Goal: Information Seeking & Learning: Learn about a topic

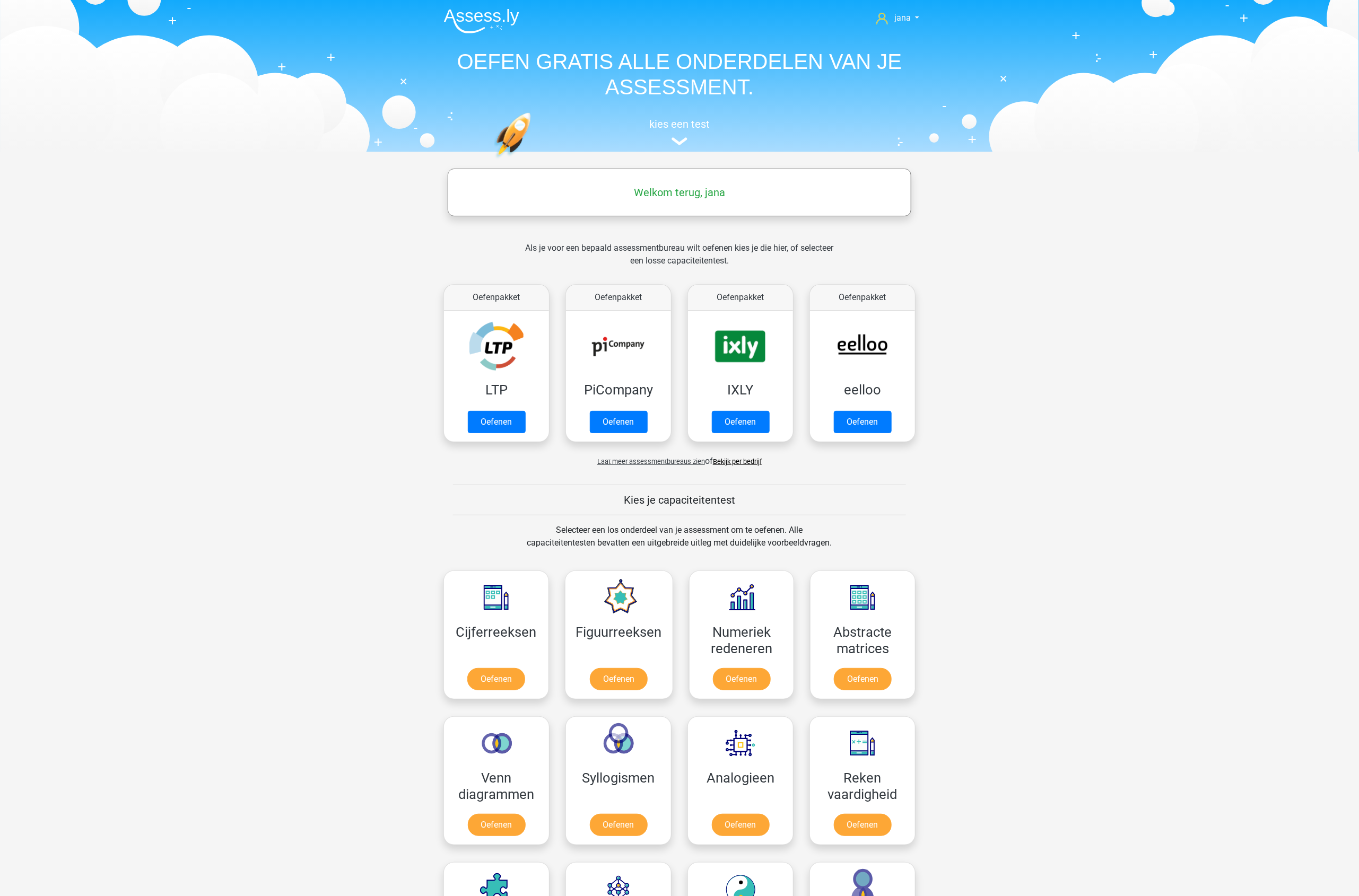
click at [704, 184] on div "Welkom terug, jana" at bounding box center [680, 193] width 461 height 30
click at [663, 121] on h5 "kies een test" at bounding box center [679, 124] width 488 height 13
click at [728, 461] on link "Bekijk per bedrijf" at bounding box center [737, 462] width 49 height 8
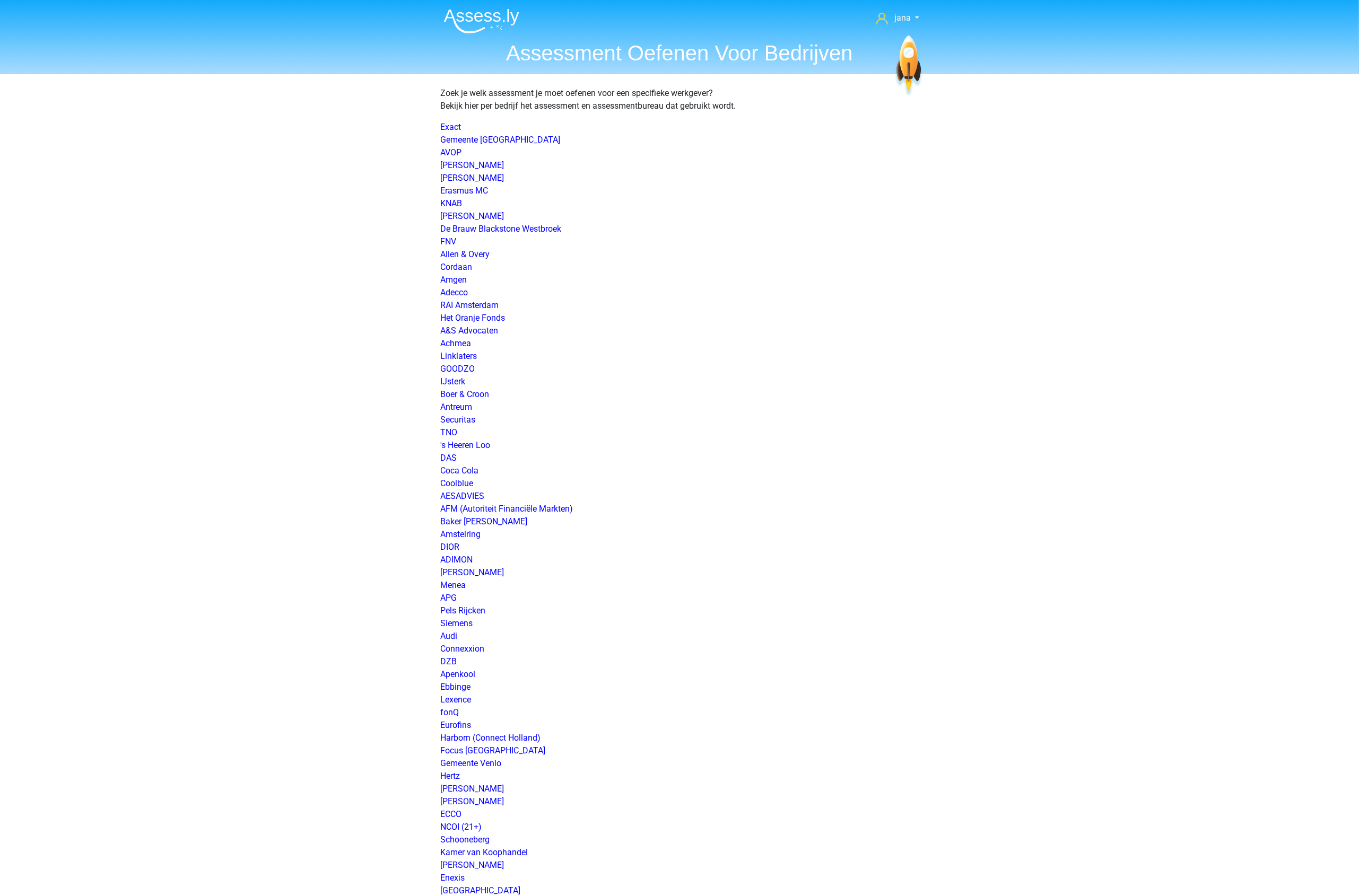
scroll to position [1243, 0]
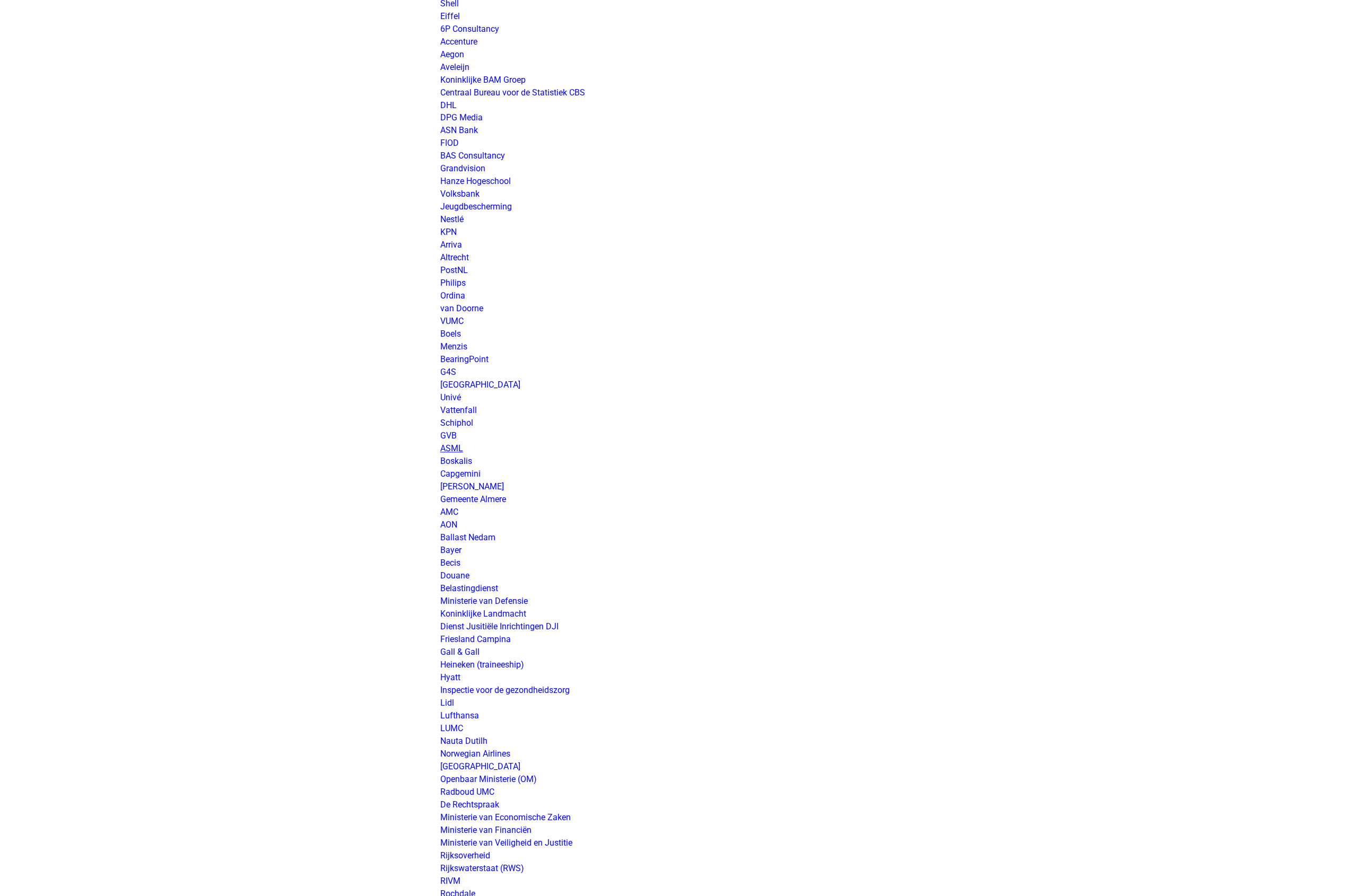
click at [447, 449] on link "ASML" at bounding box center [451, 449] width 23 height 10
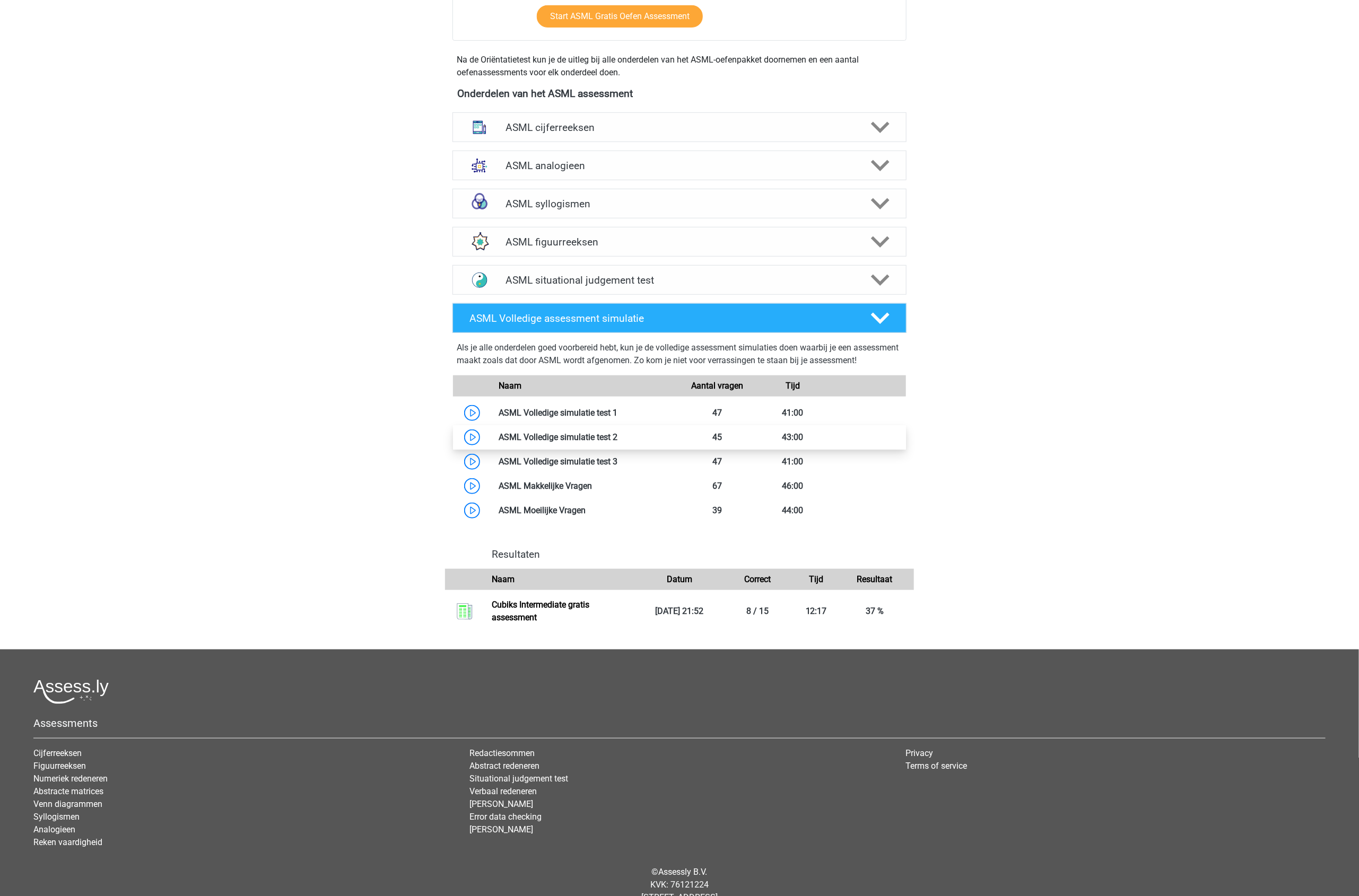
scroll to position [464, 0]
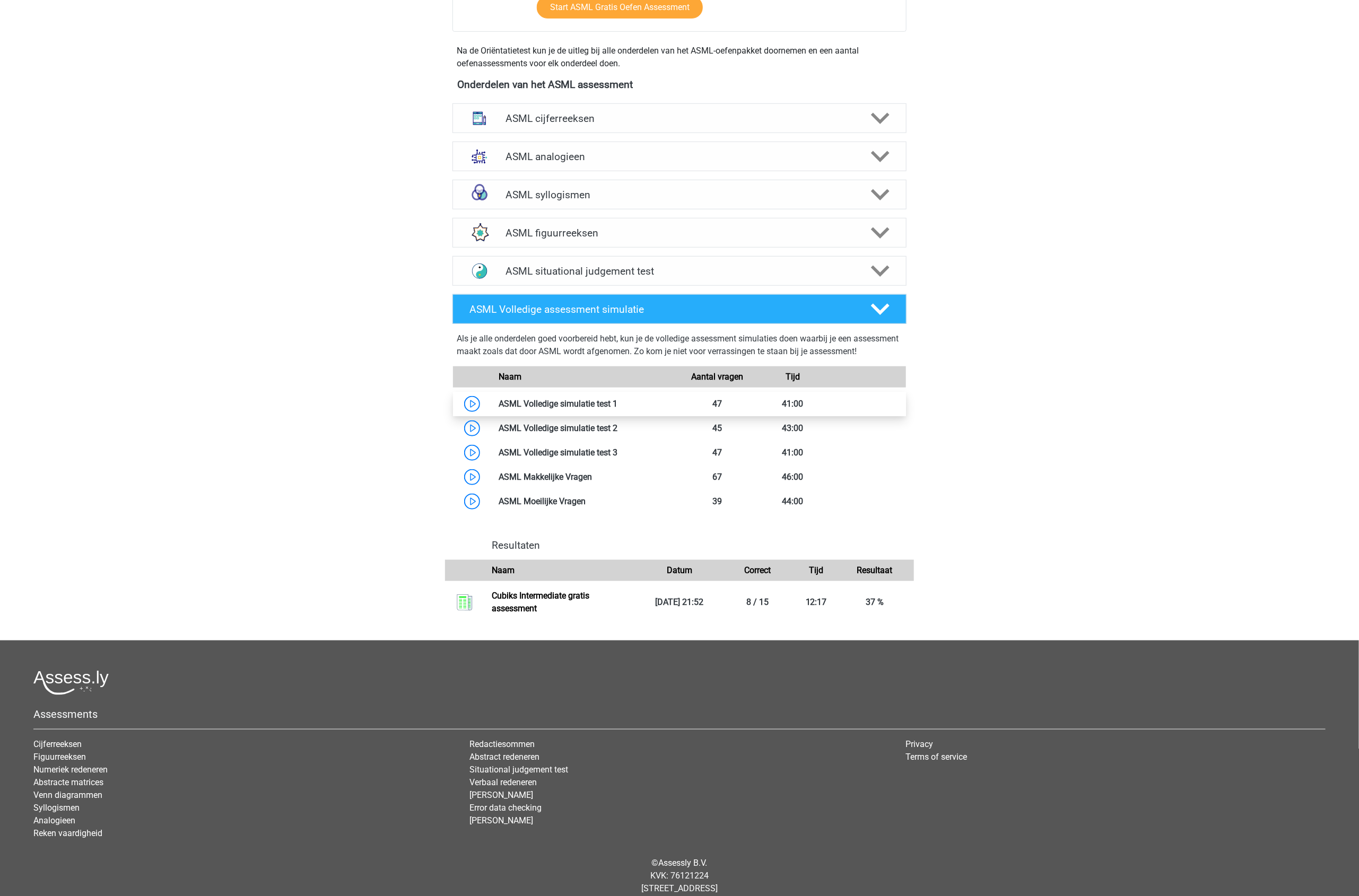
click at [618, 409] on link at bounding box center [618, 403] width 0 height 10
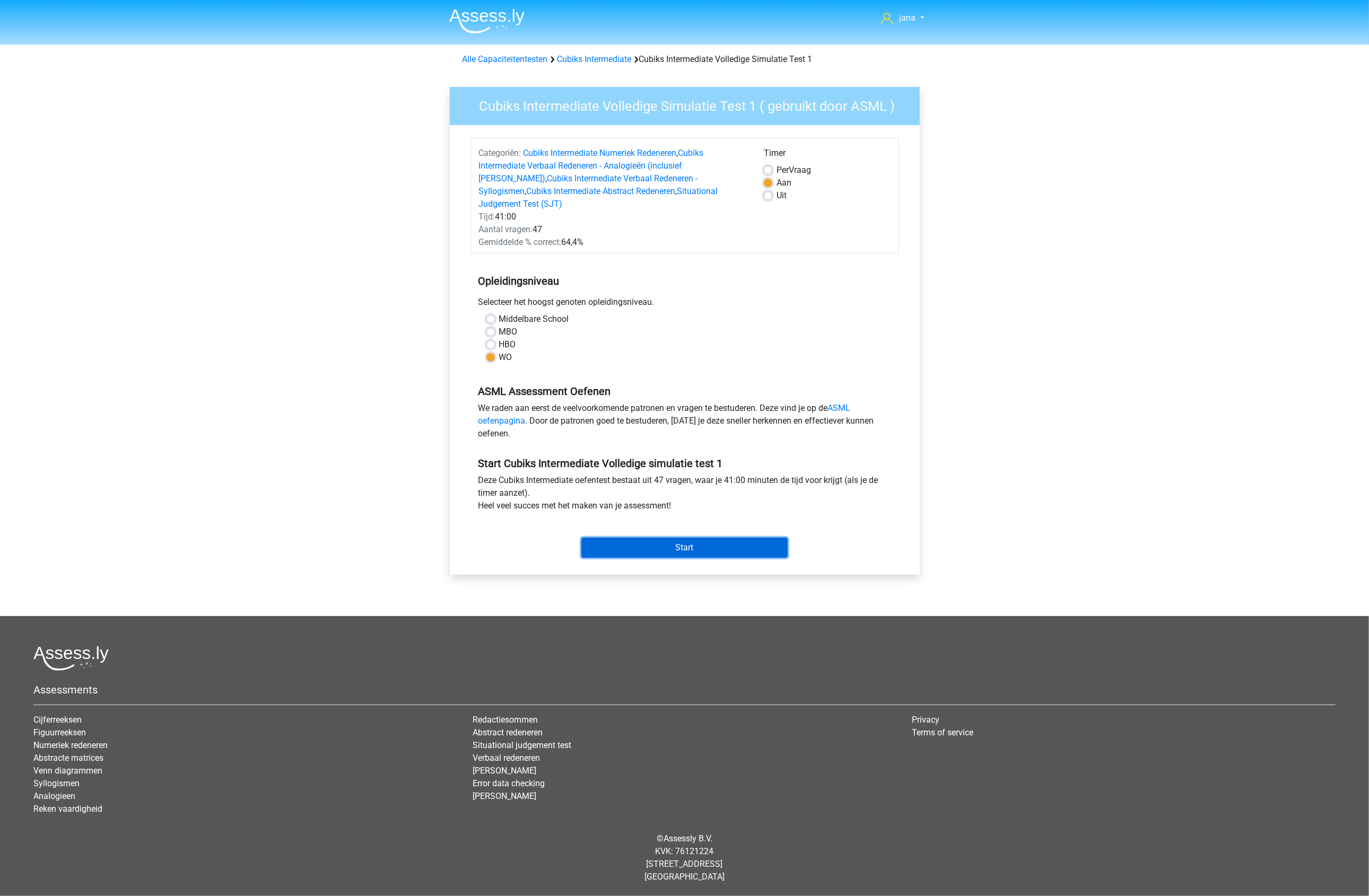
click at [677, 538] on input "Start" at bounding box center [684, 548] width 206 height 20
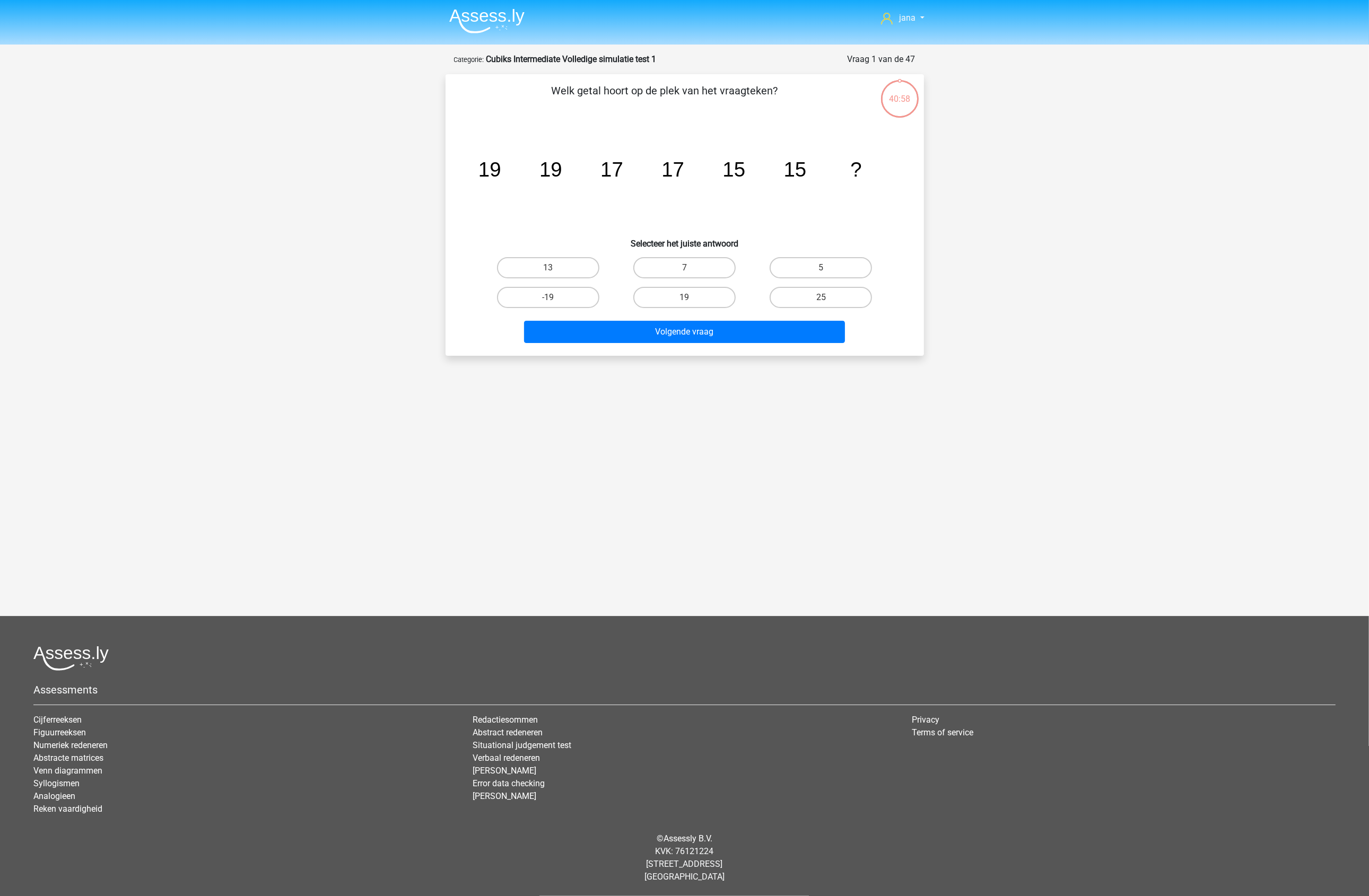
drag, startPoint x: 546, startPoint y: 266, endPoint x: 658, endPoint y: 309, distance: 120.0
click at [547, 266] on label "13" at bounding box center [548, 268] width 102 height 21
click at [548, 268] on input "13" at bounding box center [551, 271] width 7 height 7
radio input "true"
click at [690, 338] on button "Volgende vraag" at bounding box center [684, 332] width 321 height 22
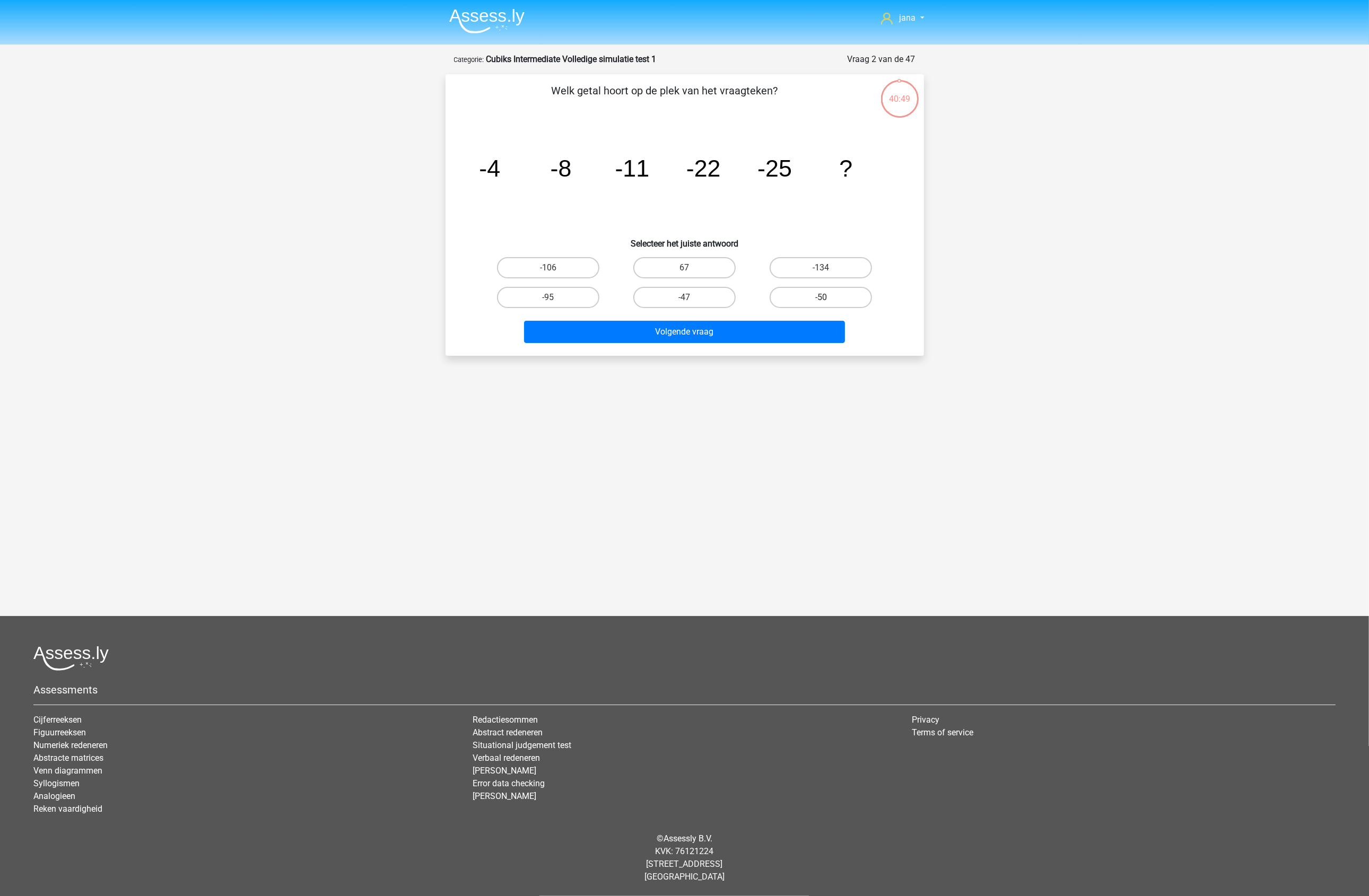
click at [818, 289] on label "-50" at bounding box center [820, 298] width 102 height 21
click at [821, 298] on input "-50" at bounding box center [824, 301] width 7 height 7
radio input "true"
click at [805, 333] on button "Volgende vraag" at bounding box center [684, 332] width 321 height 22
click at [703, 296] on label "43046721" at bounding box center [684, 298] width 102 height 21
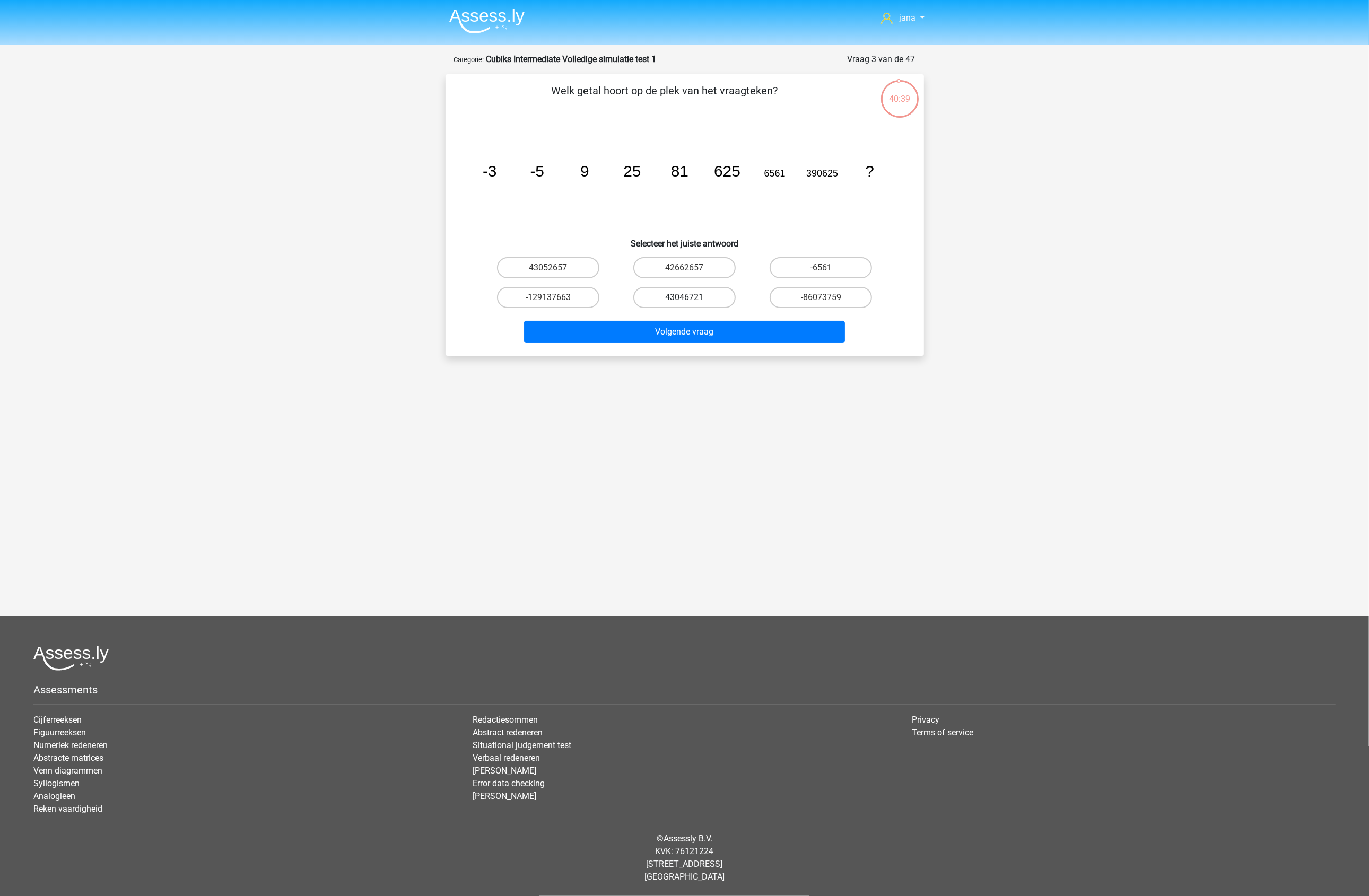
click at [691, 298] on input "43046721" at bounding box center [687, 301] width 7 height 7
radio input "true"
click at [765, 330] on button "Volgende vraag" at bounding box center [684, 332] width 321 height 22
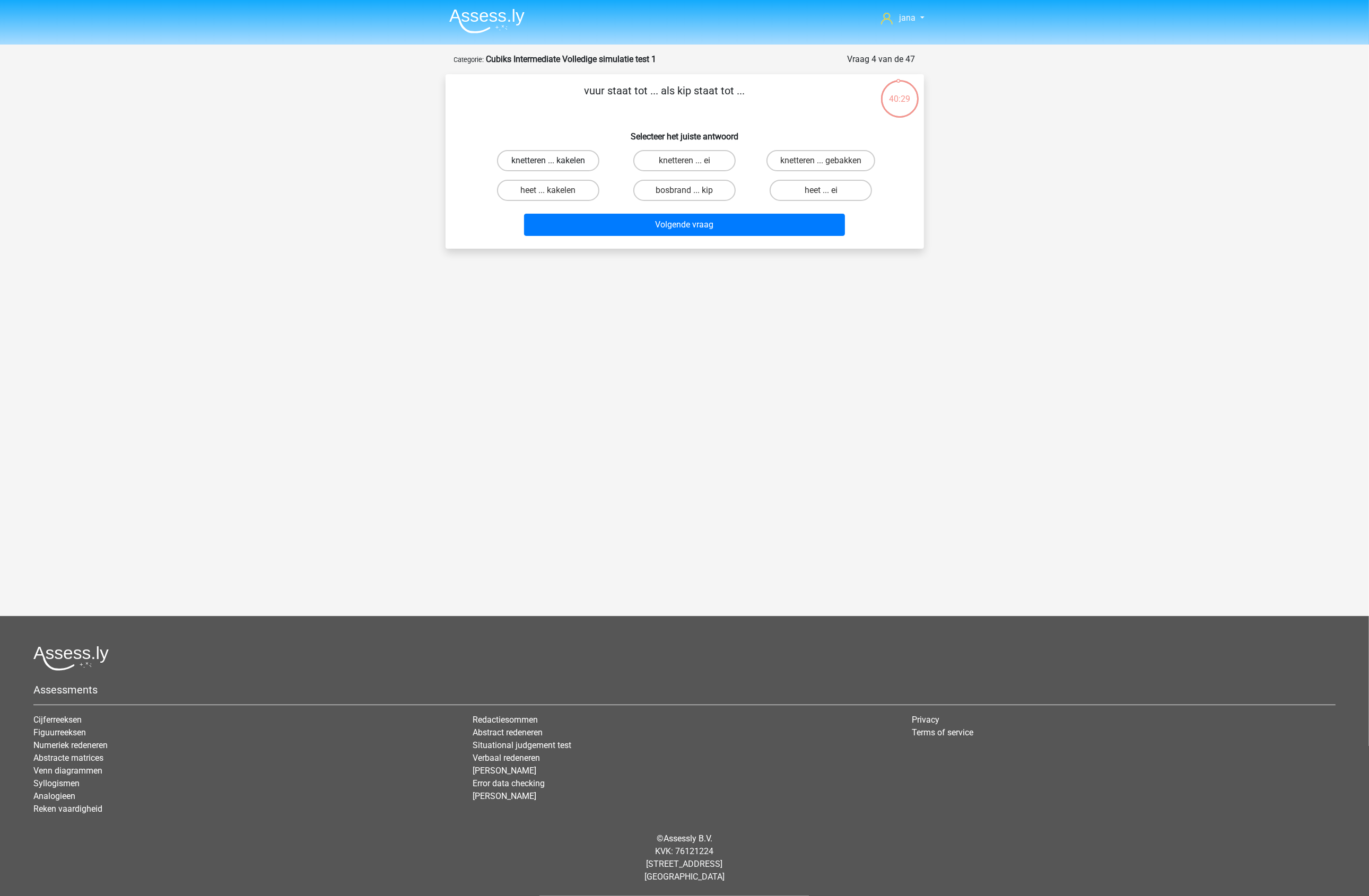
click at [575, 160] on label "knetteren ... kakelen" at bounding box center [548, 160] width 102 height 21
click at [555, 161] on input "knetteren ... kakelen" at bounding box center [551, 164] width 7 height 7
radio input "true"
click at [688, 230] on button "Volgende vraag" at bounding box center [684, 225] width 321 height 22
click at [709, 158] on label "team ... druiven" at bounding box center [684, 160] width 102 height 21
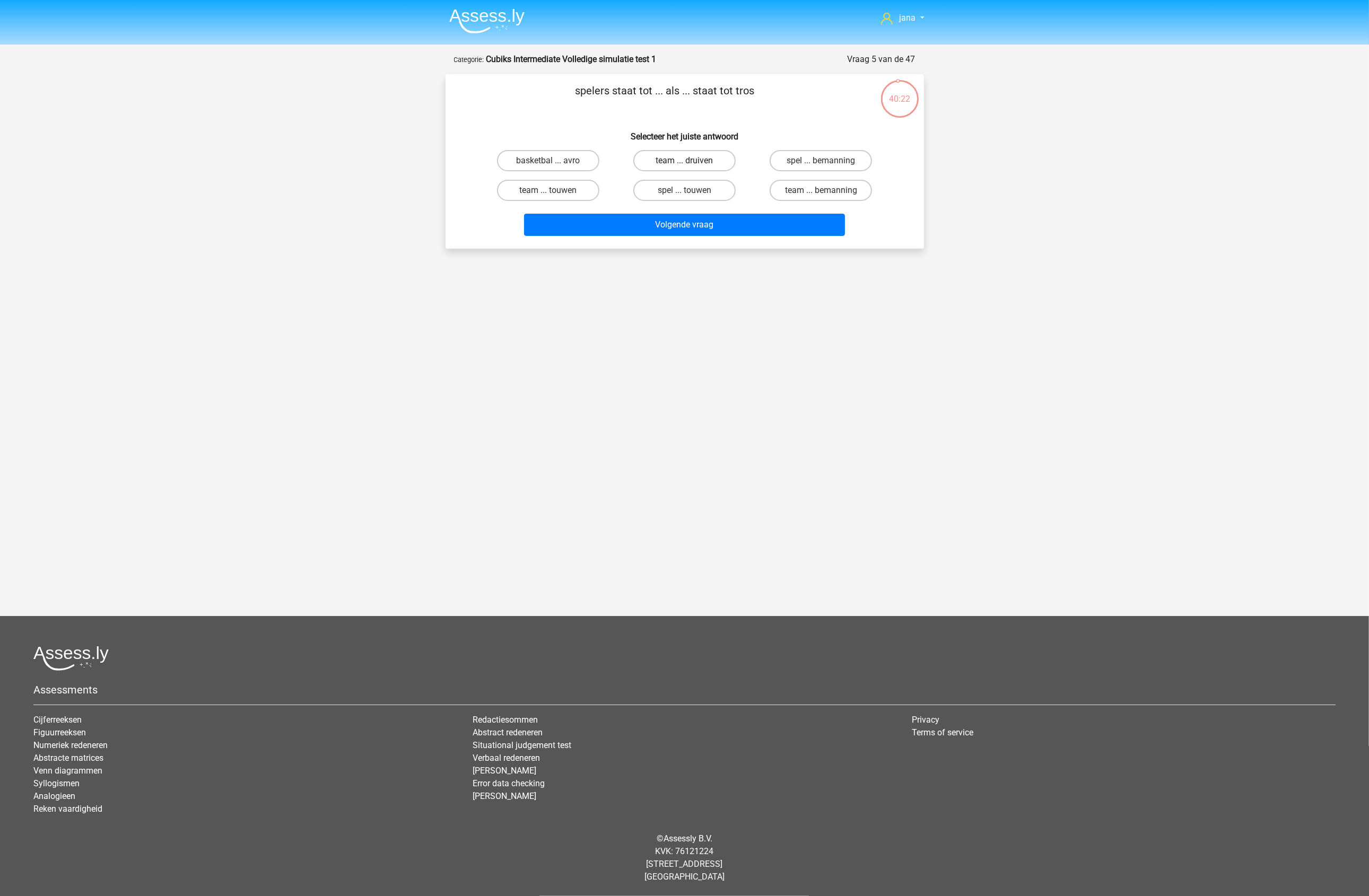
click at [691, 161] on input "team ... druiven" at bounding box center [687, 164] width 7 height 7
radio input "true"
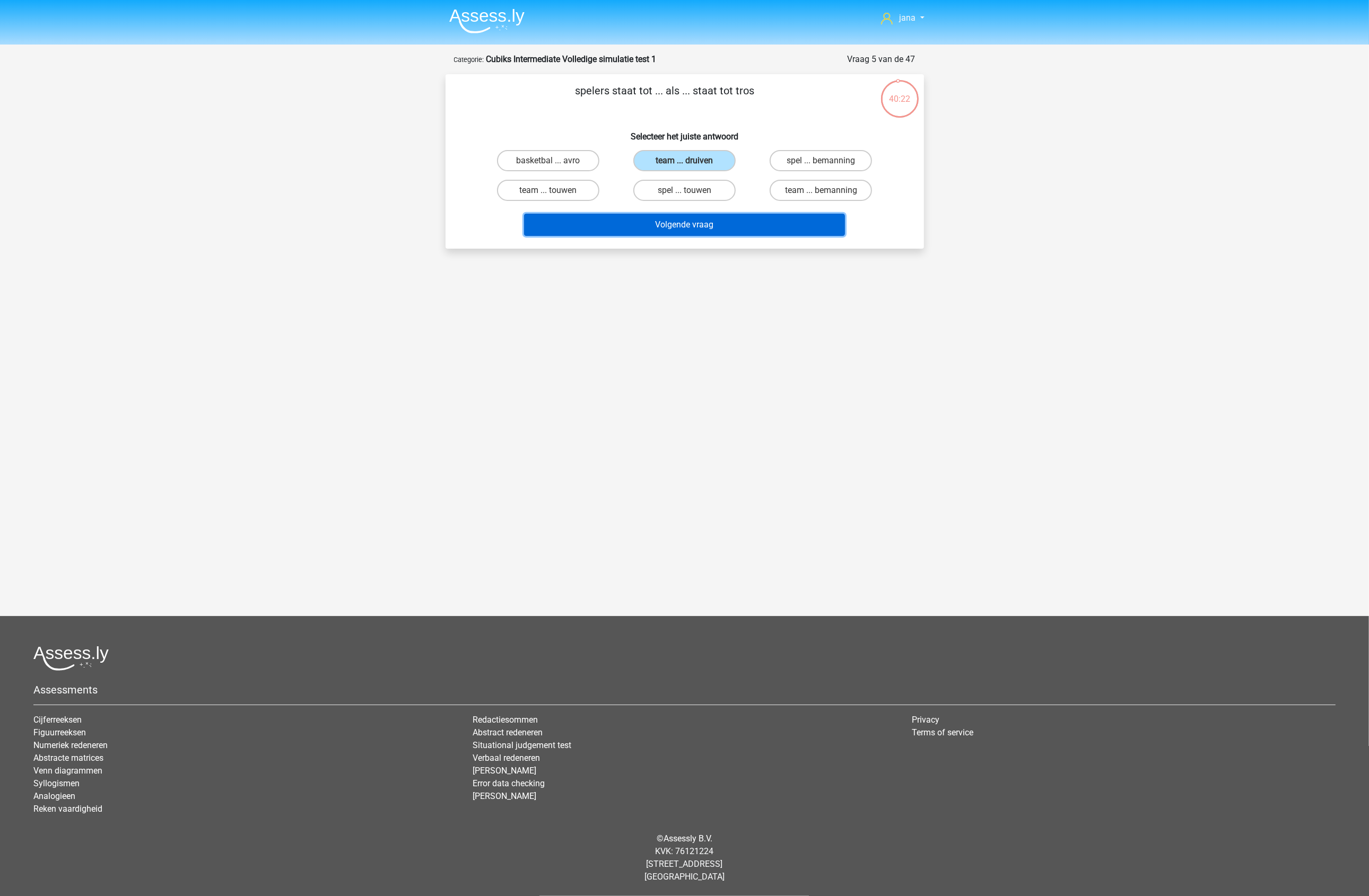
click at [727, 216] on button "Volgende vraag" at bounding box center [684, 225] width 321 height 22
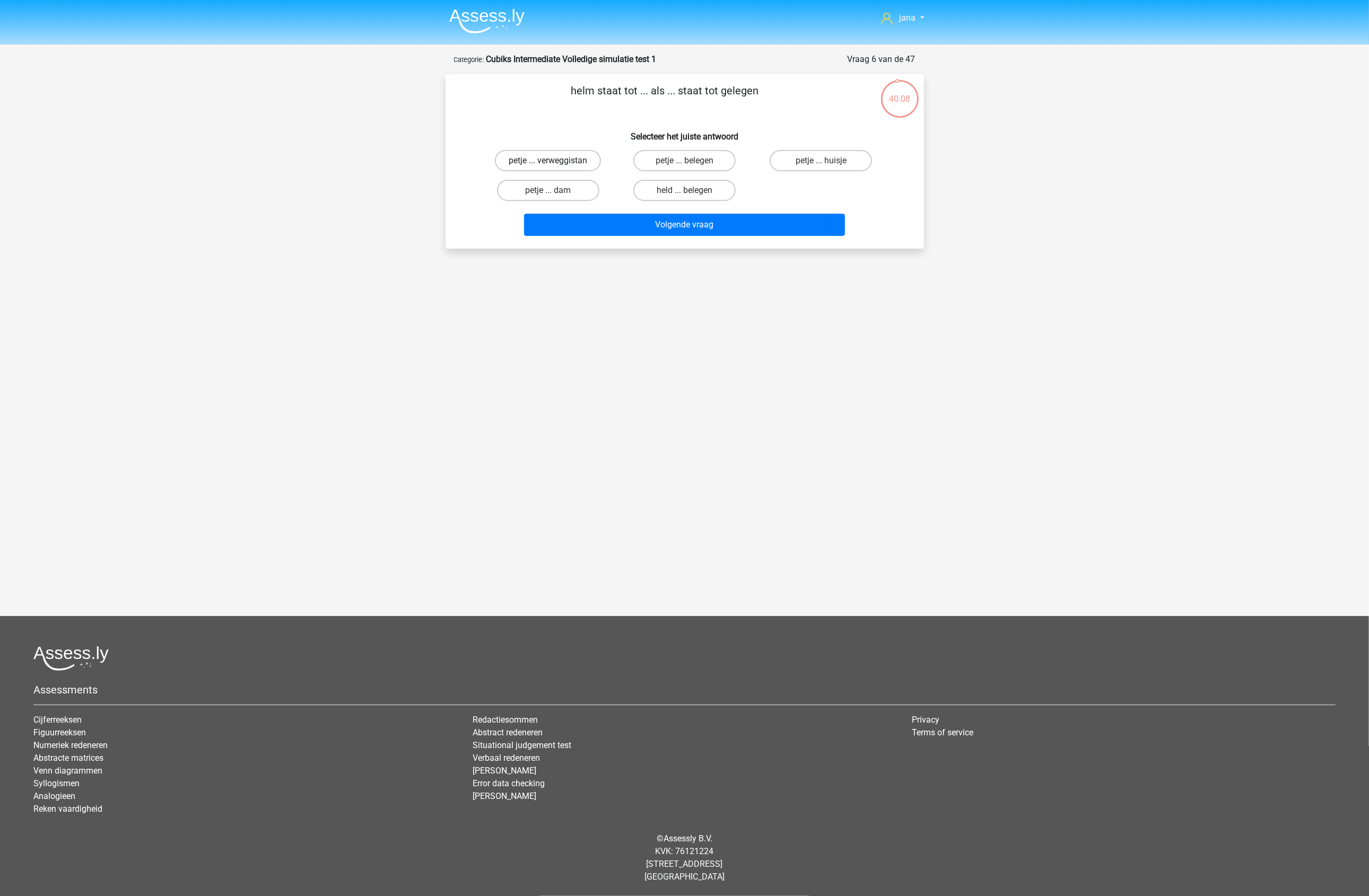
click at [557, 161] on label "petje ... verweggistan" at bounding box center [548, 160] width 106 height 21
click at [555, 161] on input "petje ... verweggistan" at bounding box center [551, 164] width 7 height 7
radio input "true"
click at [691, 158] on label "petje ... belegen" at bounding box center [684, 160] width 102 height 21
click at [691, 161] on input "petje ... belegen" at bounding box center [687, 164] width 7 height 7
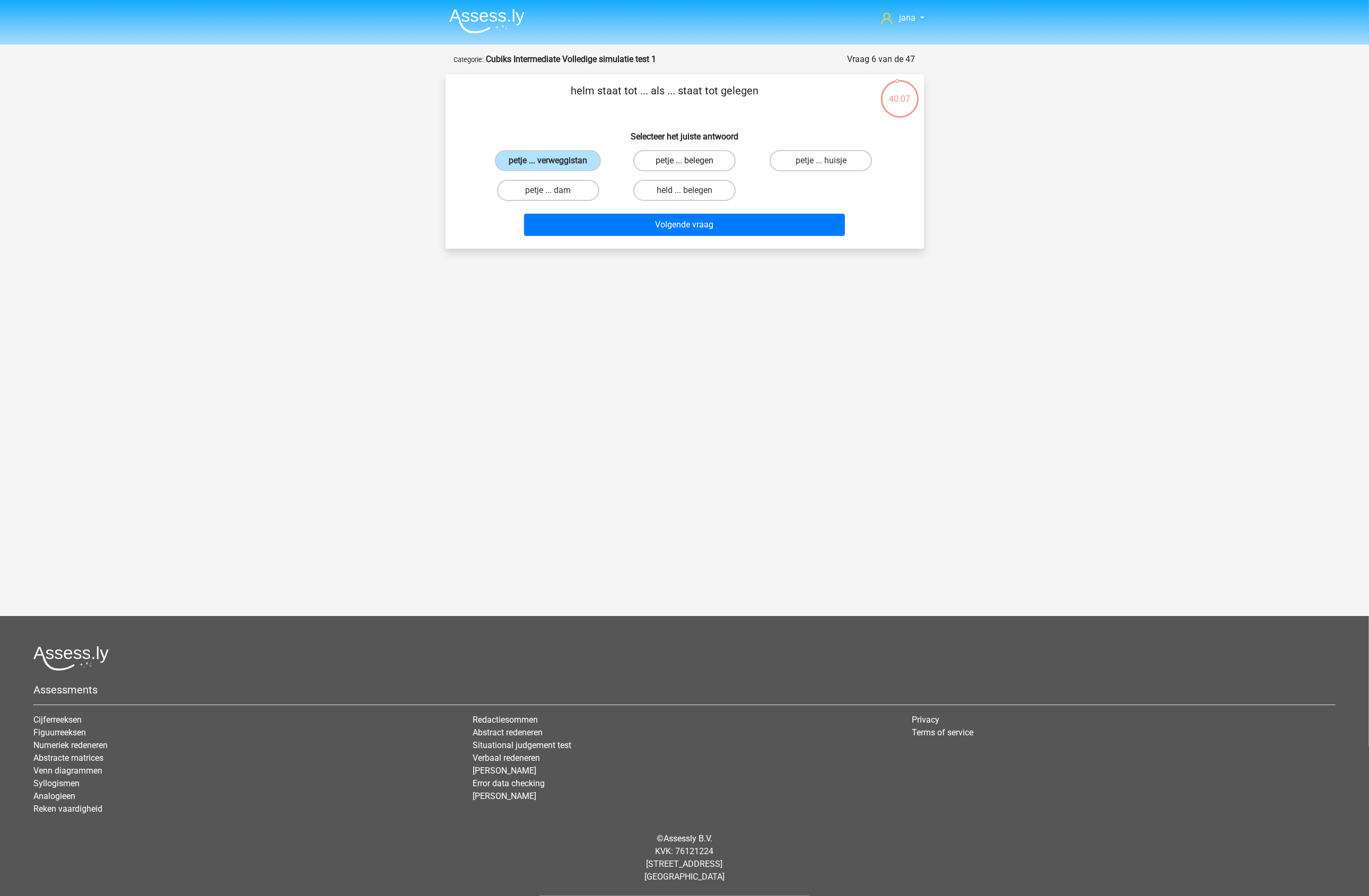
radio input "true"
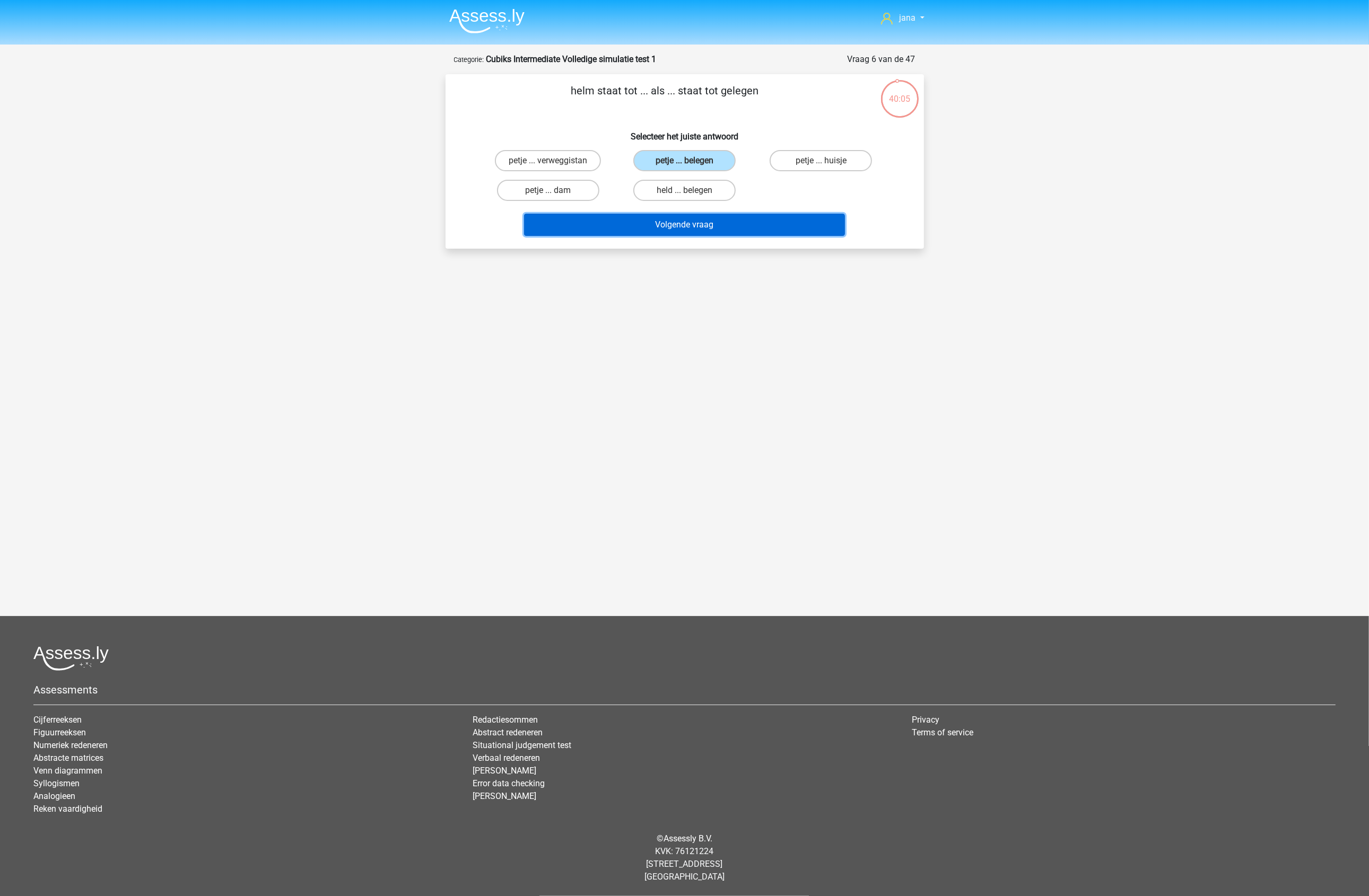
click at [728, 219] on button "Volgende vraag" at bounding box center [684, 225] width 321 height 22
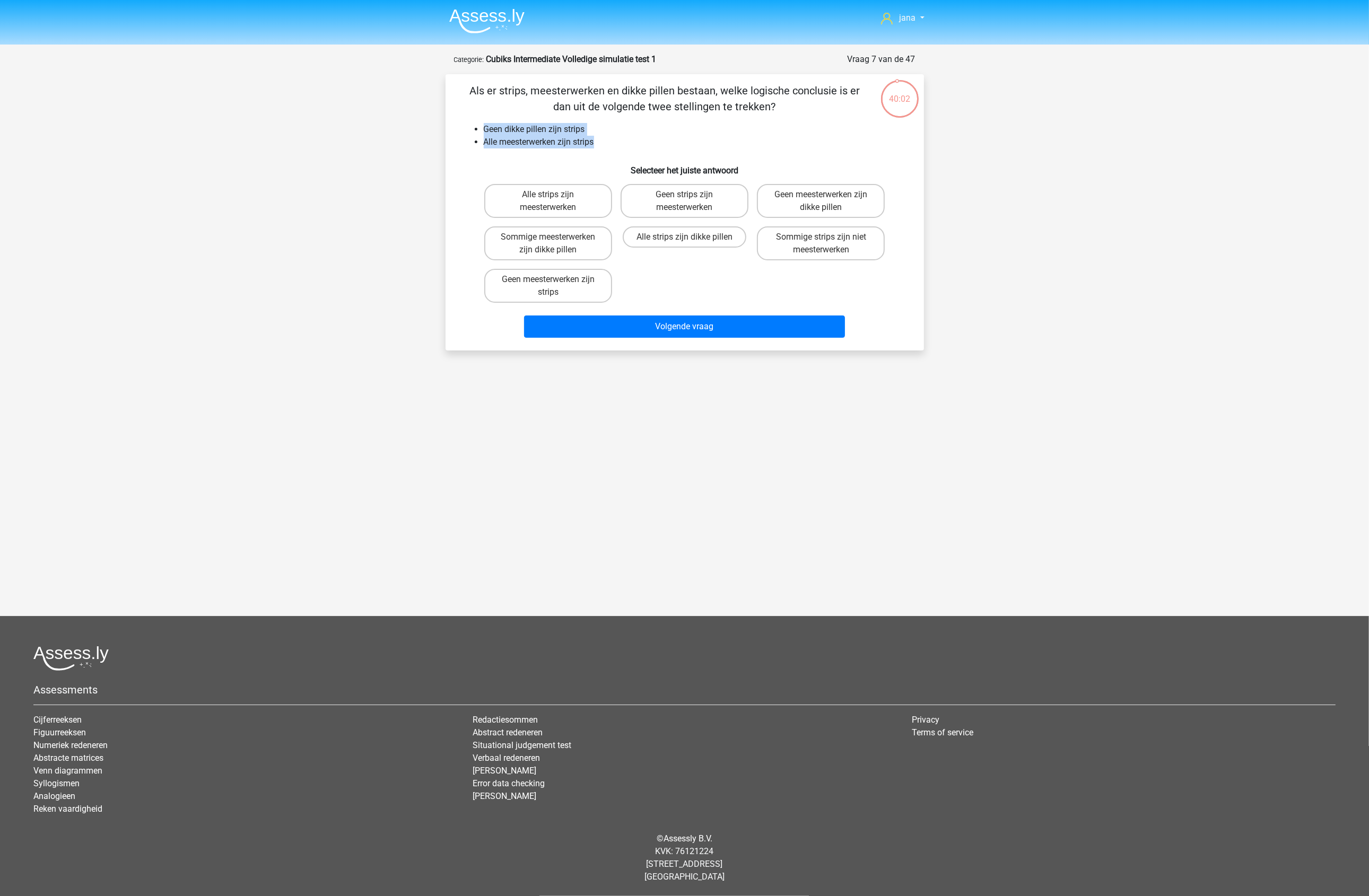
drag, startPoint x: 478, startPoint y: 122, endPoint x: 634, endPoint y: 136, distance: 156.6
click at [632, 139] on div "Als er strips, meesterwerken en dikke pillen bestaan, welke logische conclusie …" at bounding box center [684, 212] width 470 height 259
click at [584, 240] on label "Sommige meesterwerken zijn dikke pillen" at bounding box center [548, 244] width 128 height 34
click at [555, 240] on input "Sommige meesterwerken zijn dikke pillen" at bounding box center [551, 240] width 7 height 7
radio input "true"
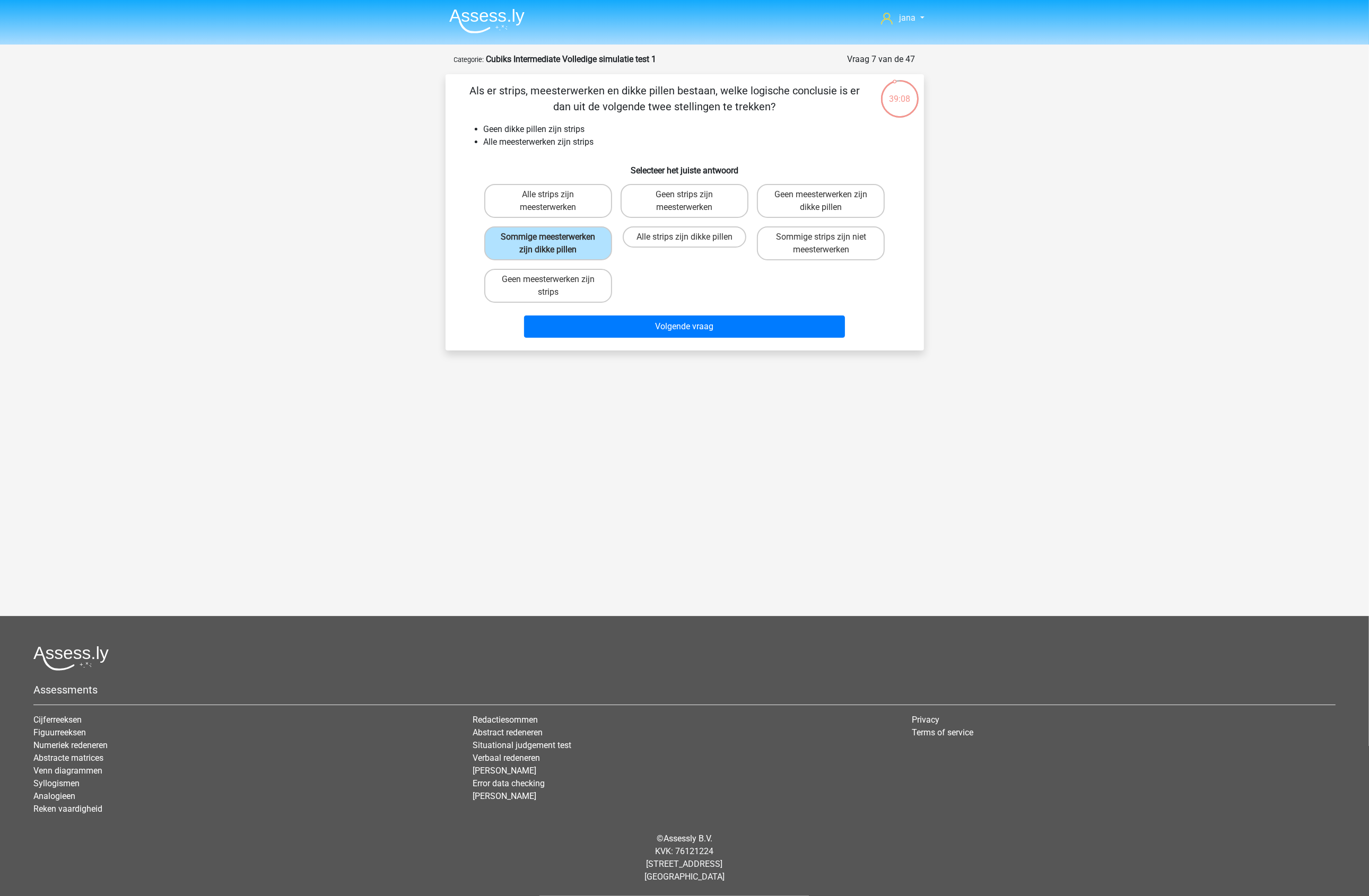
click at [732, 346] on div "Als er strips, meesterwerken en dikke pillen bestaan, welke logische conclusie …" at bounding box center [684, 212] width 478 height 276
click at [735, 328] on button "Volgende vraag" at bounding box center [684, 326] width 321 height 22
drag, startPoint x: 562, startPoint y: 238, endPoint x: 607, endPoint y: 259, distance: 49.7
click at [562, 238] on label "Sommige bulten zijn niet heuvels" at bounding box center [548, 244] width 128 height 34
click at [555, 238] on input "Sommige bulten zijn niet heuvels" at bounding box center [551, 240] width 7 height 7
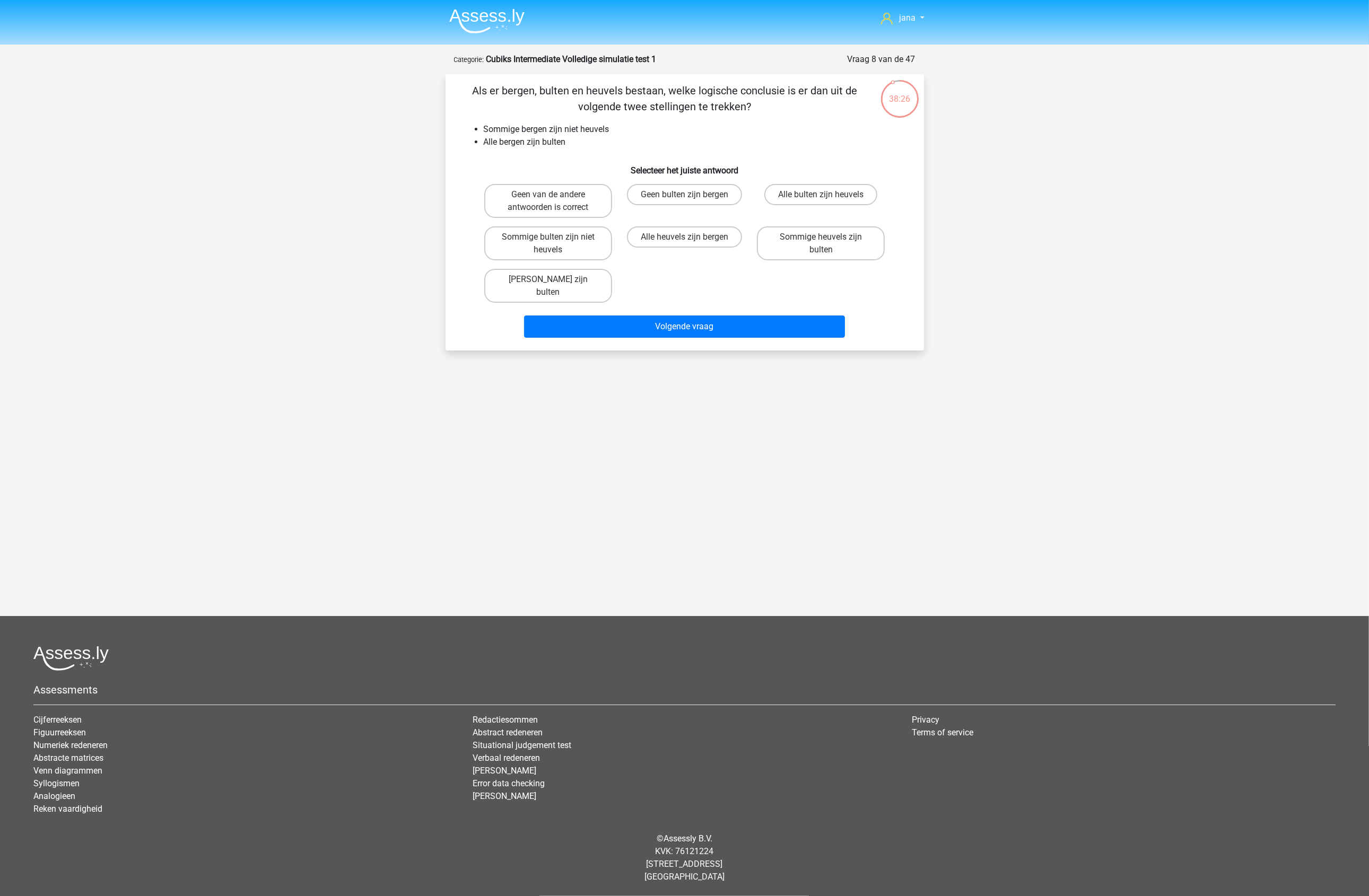
radio input "true"
click at [715, 315] on button "Volgende vraag" at bounding box center [684, 326] width 321 height 22
click at [696, 238] on label "Sommige stuiken zijn niet bomen" at bounding box center [684, 244] width 128 height 34
click at [691, 238] on input "Sommige stuiken zijn niet bomen" at bounding box center [687, 240] width 7 height 7
radio input "true"
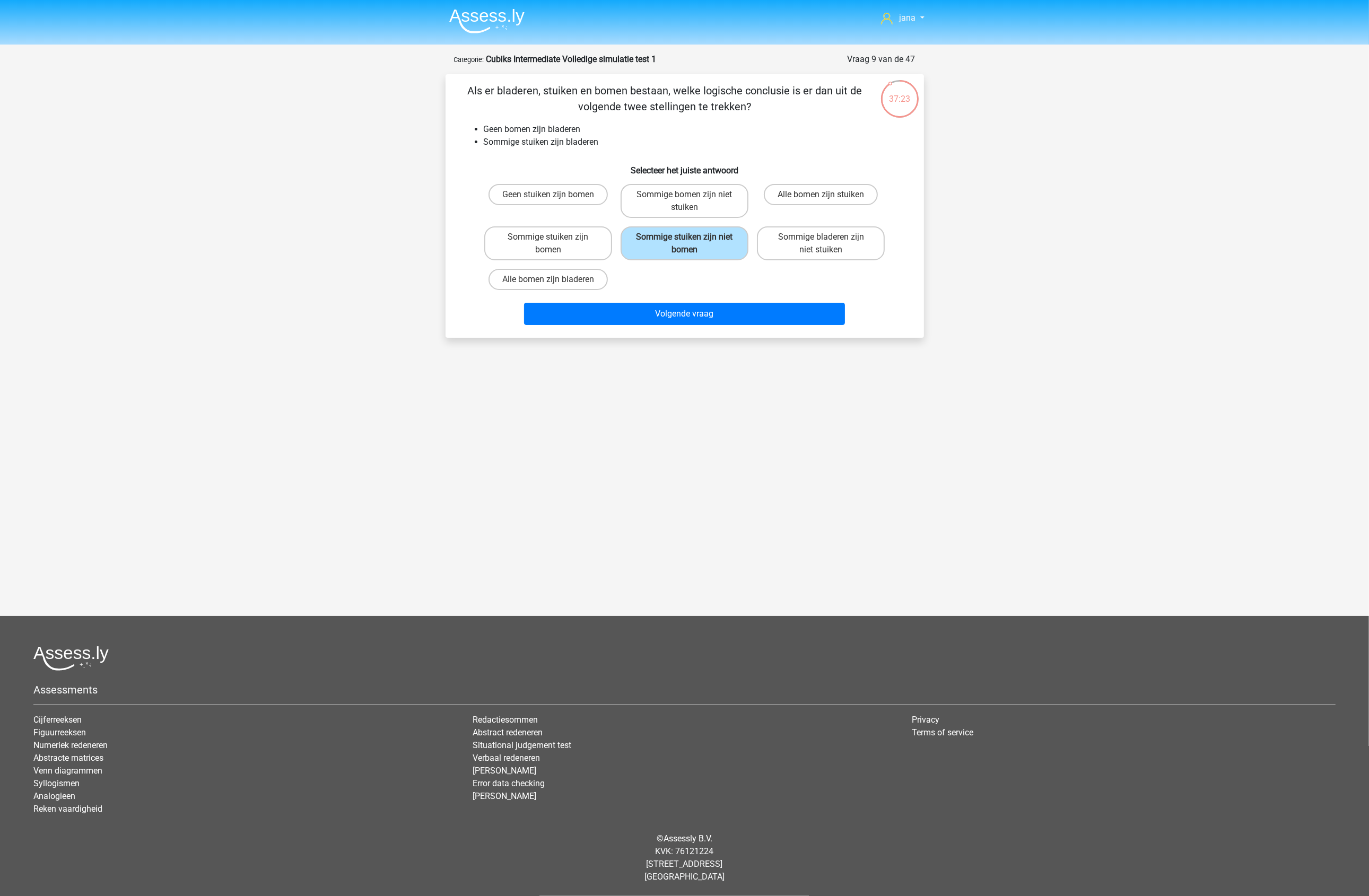
click at [713, 324] on div "Volgende vraag" at bounding box center [684, 316] width 410 height 27
click at [712, 316] on button "Volgende vraag" at bounding box center [684, 314] width 321 height 22
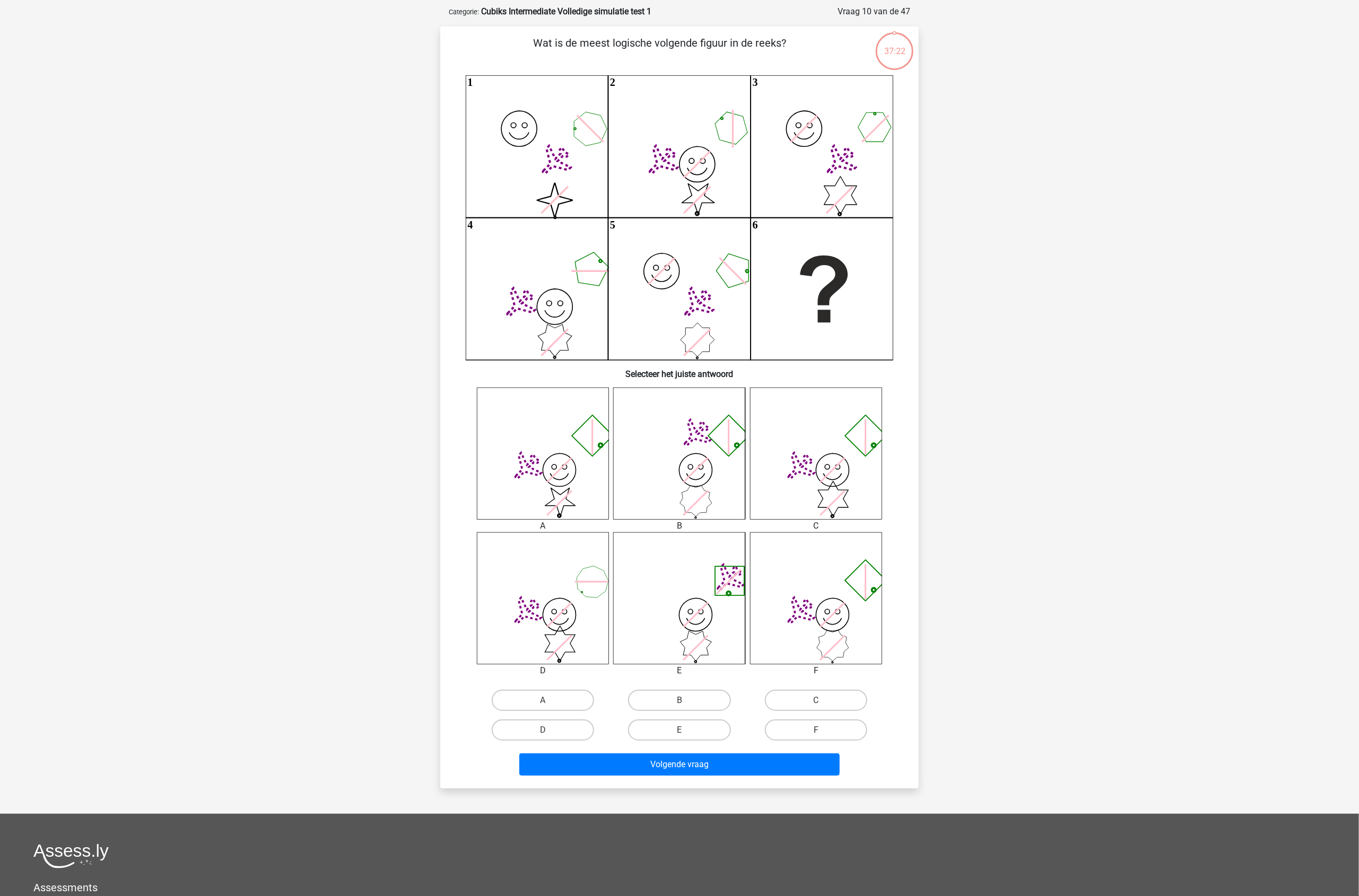
scroll to position [53, 0]
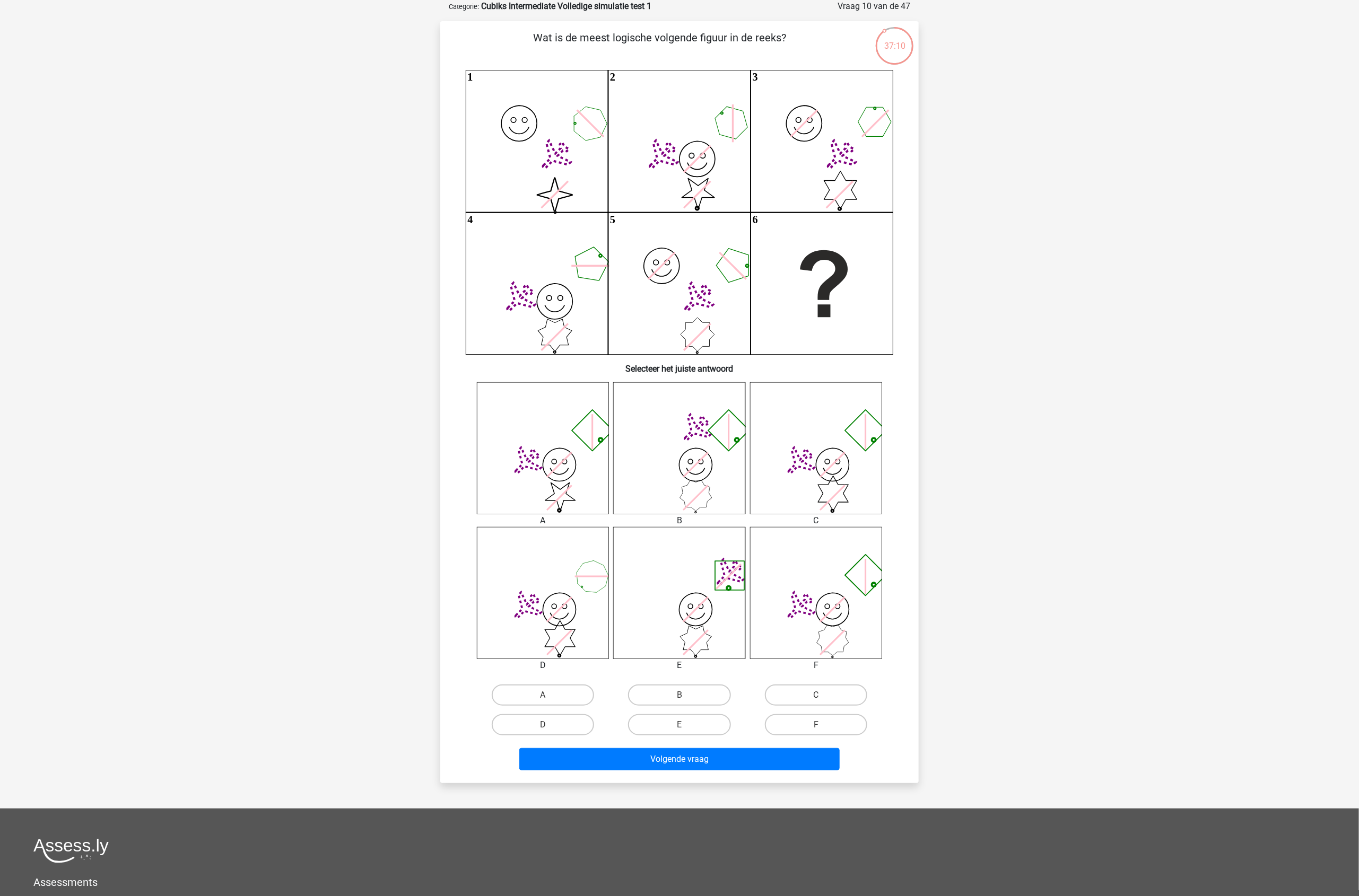
click at [134, 284] on div "jana jana2022@hotmail.com" at bounding box center [680, 518] width 1359 height 1141
